Goal: Transaction & Acquisition: Subscribe to service/newsletter

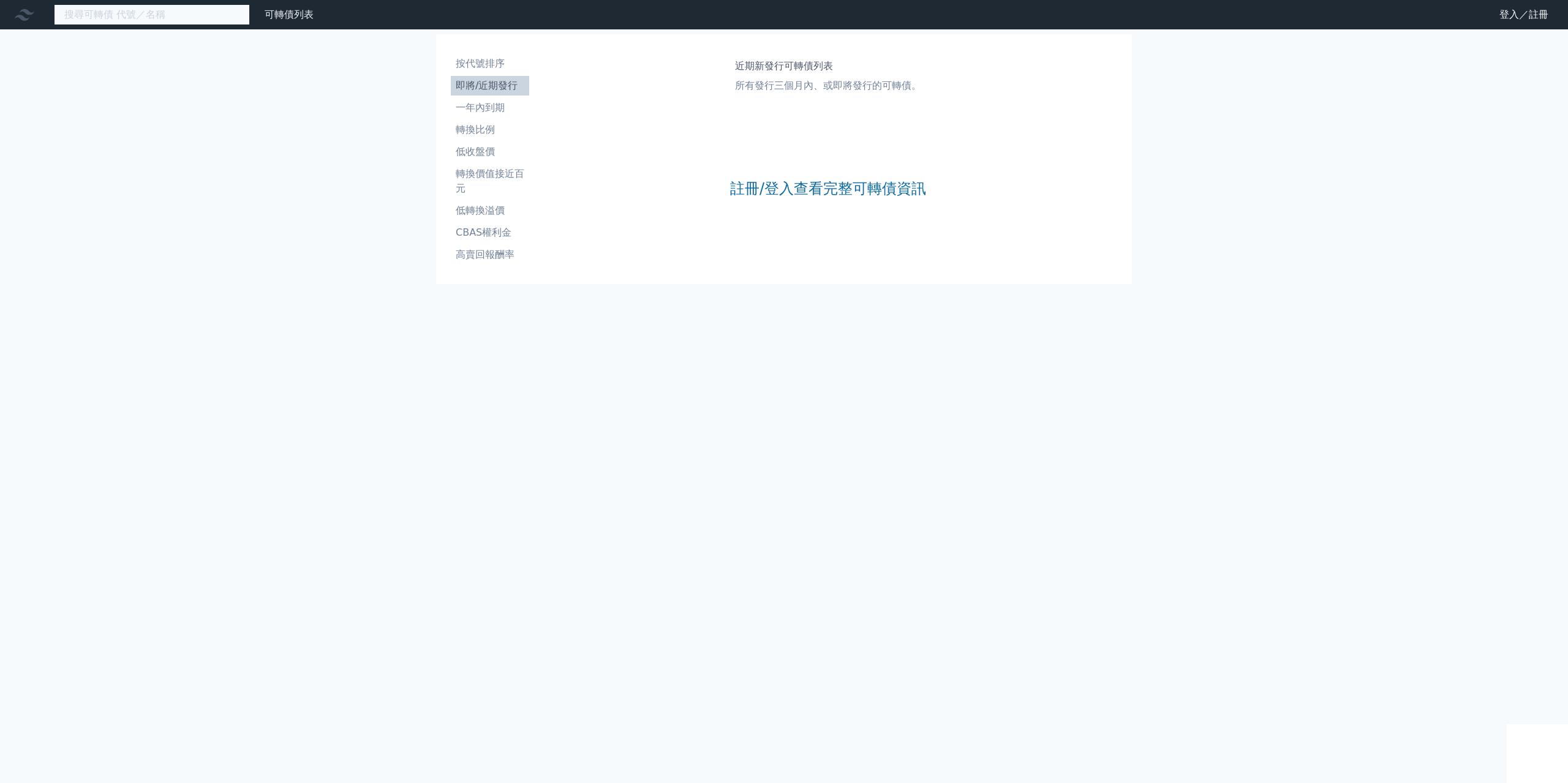
click at [149, 14] on input at bounding box center [152, 15] width 196 height 21
type input "34"
click at [281, 19] on link "可轉債列表" at bounding box center [289, 15] width 49 height 11
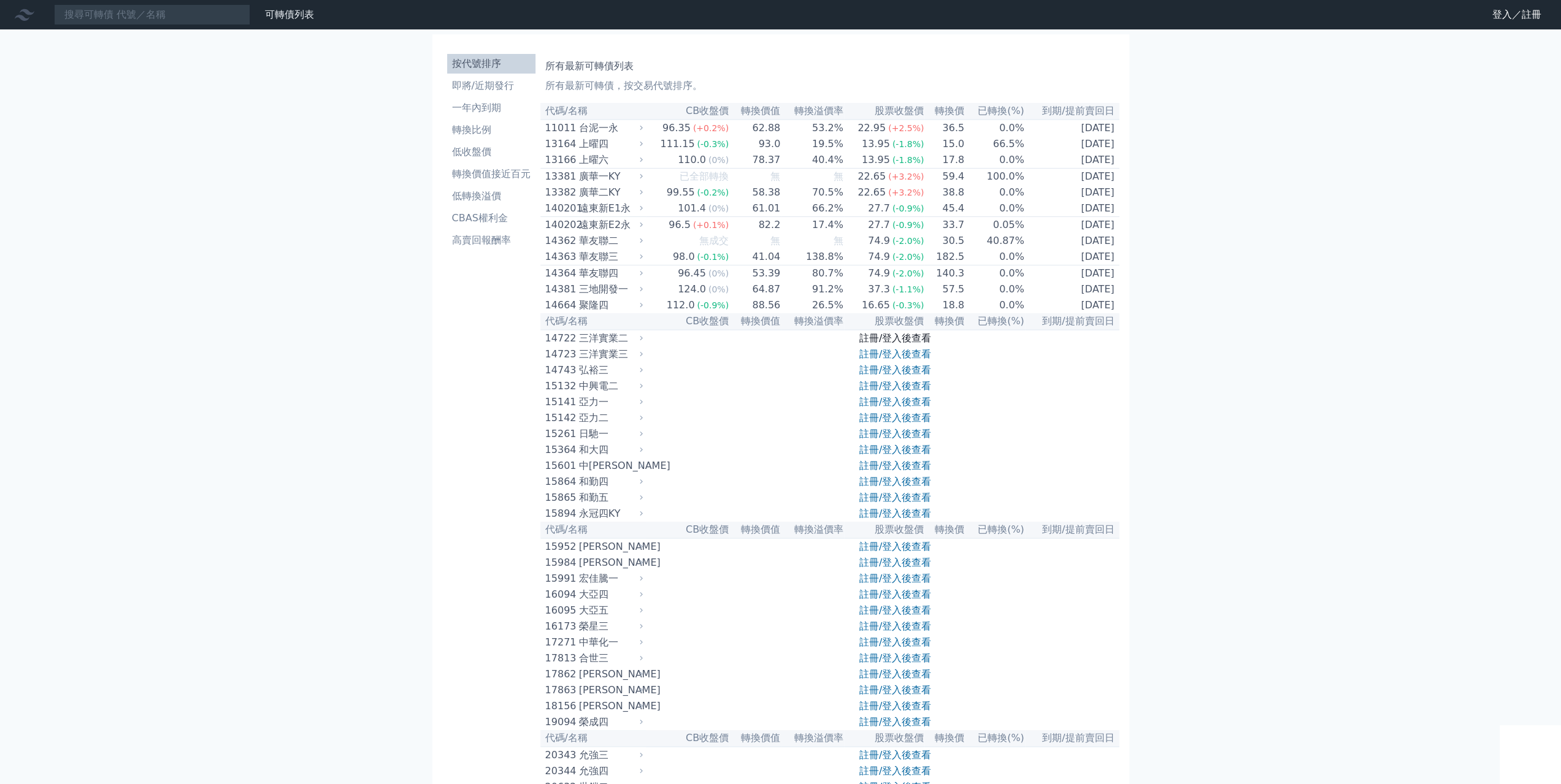
click at [896, 344] on link "註冊/登入後查看" at bounding box center [895, 338] width 71 height 11
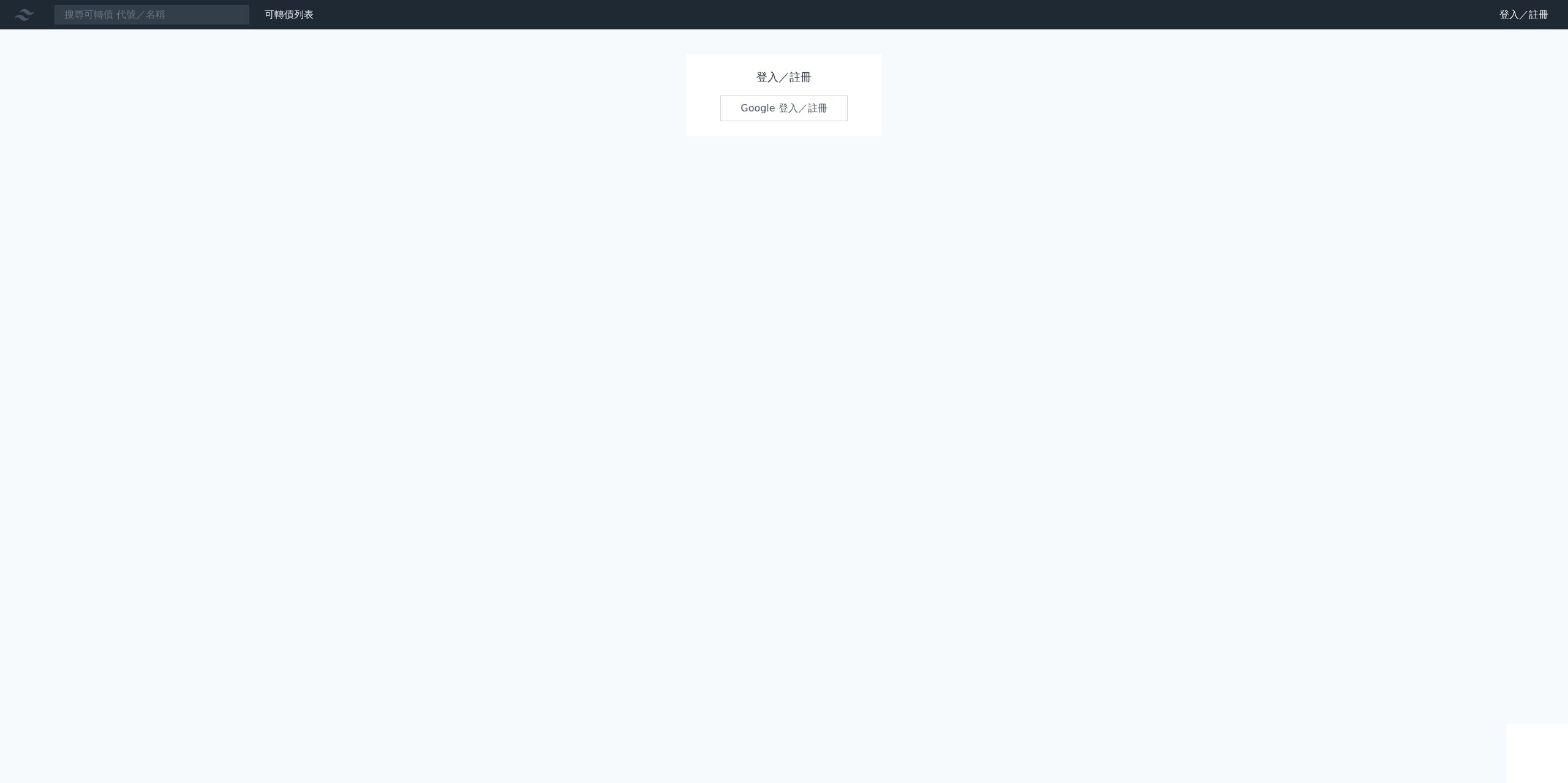
click at [794, 104] on link "Google 登入／註冊" at bounding box center [784, 109] width 127 height 26
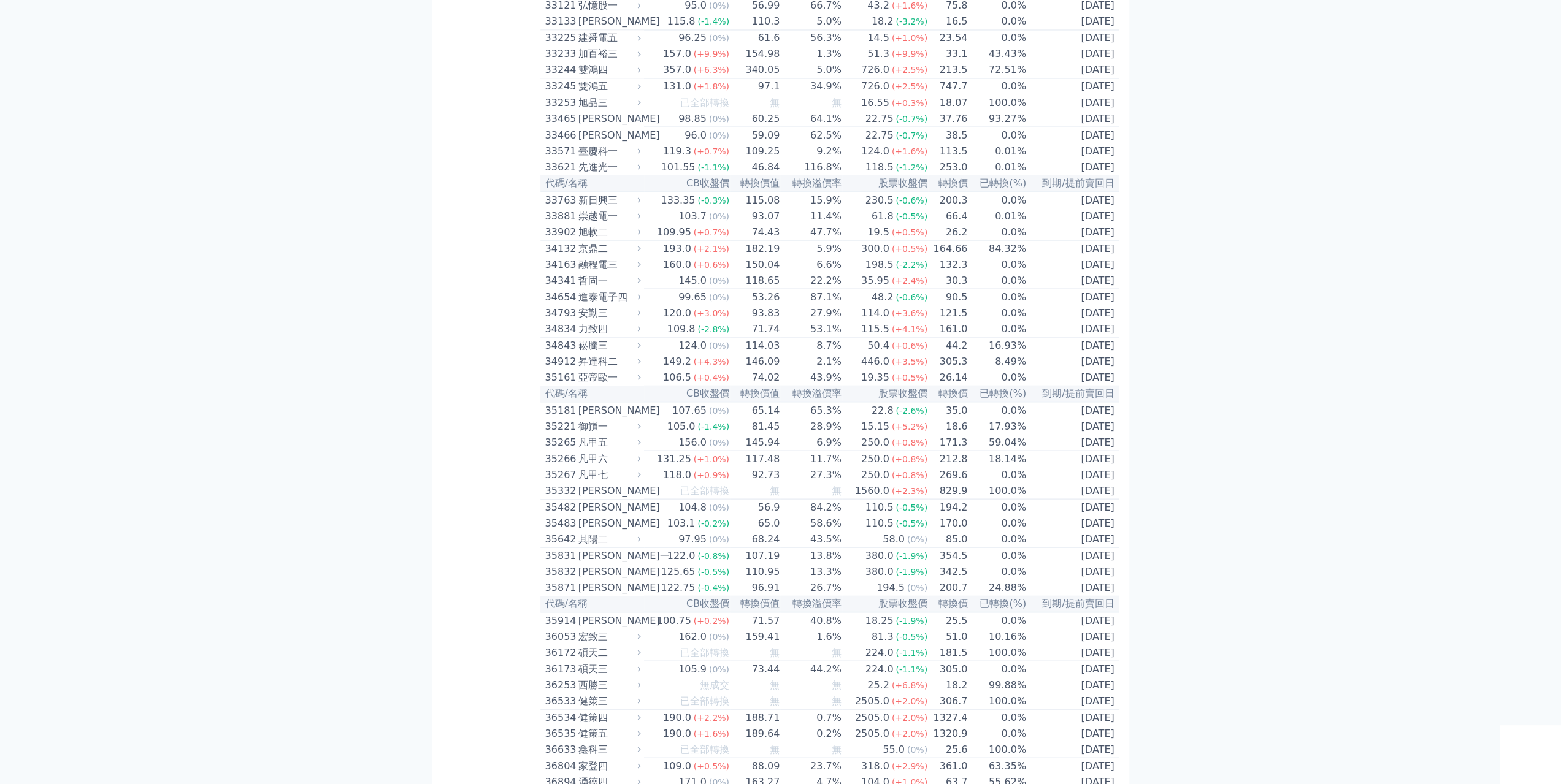
scroll to position [2269, 0]
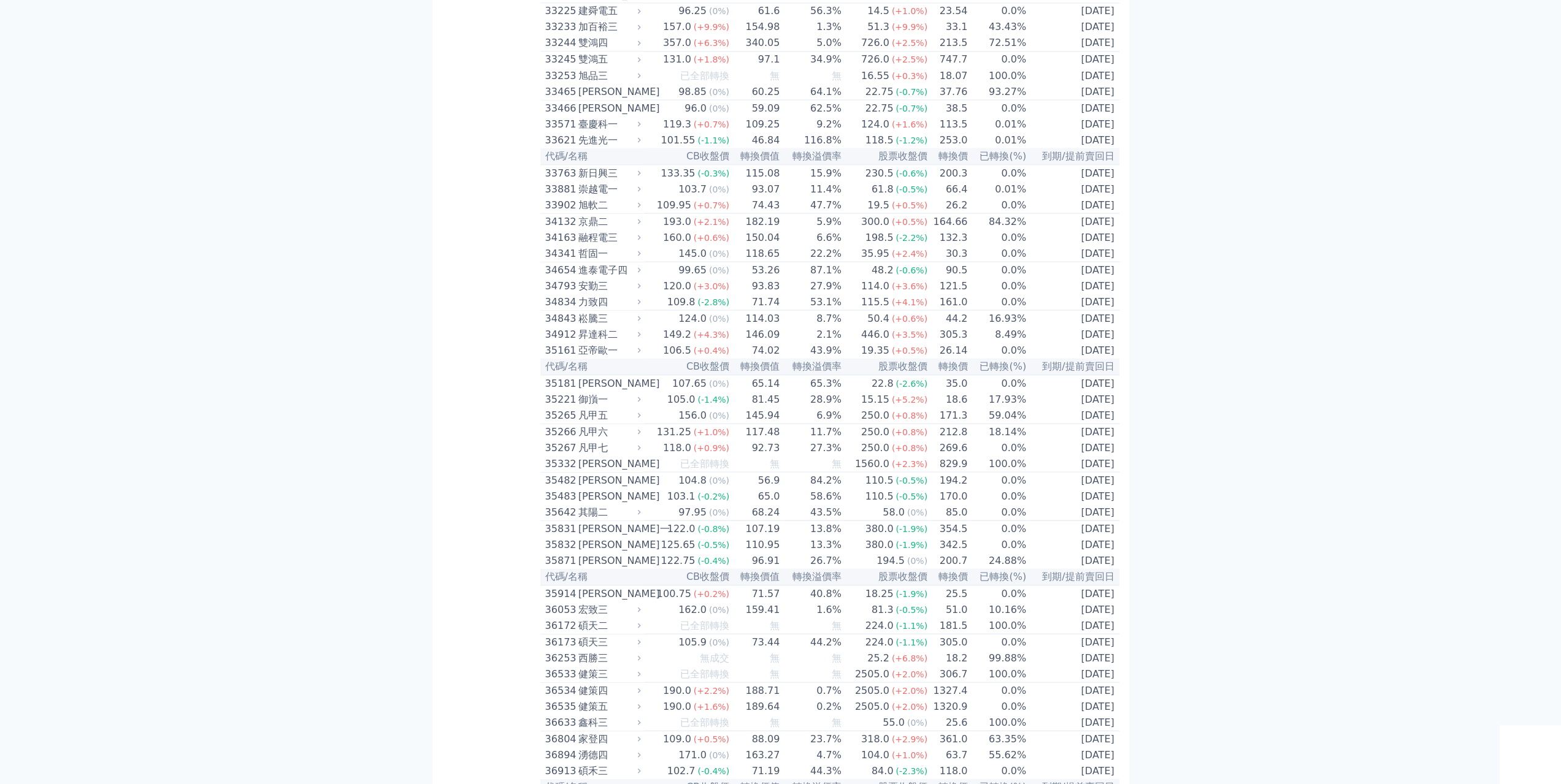
click at [596, 309] on div "力致四" at bounding box center [609, 302] width 60 height 15
